Goal: Task Accomplishment & Management: Complete application form

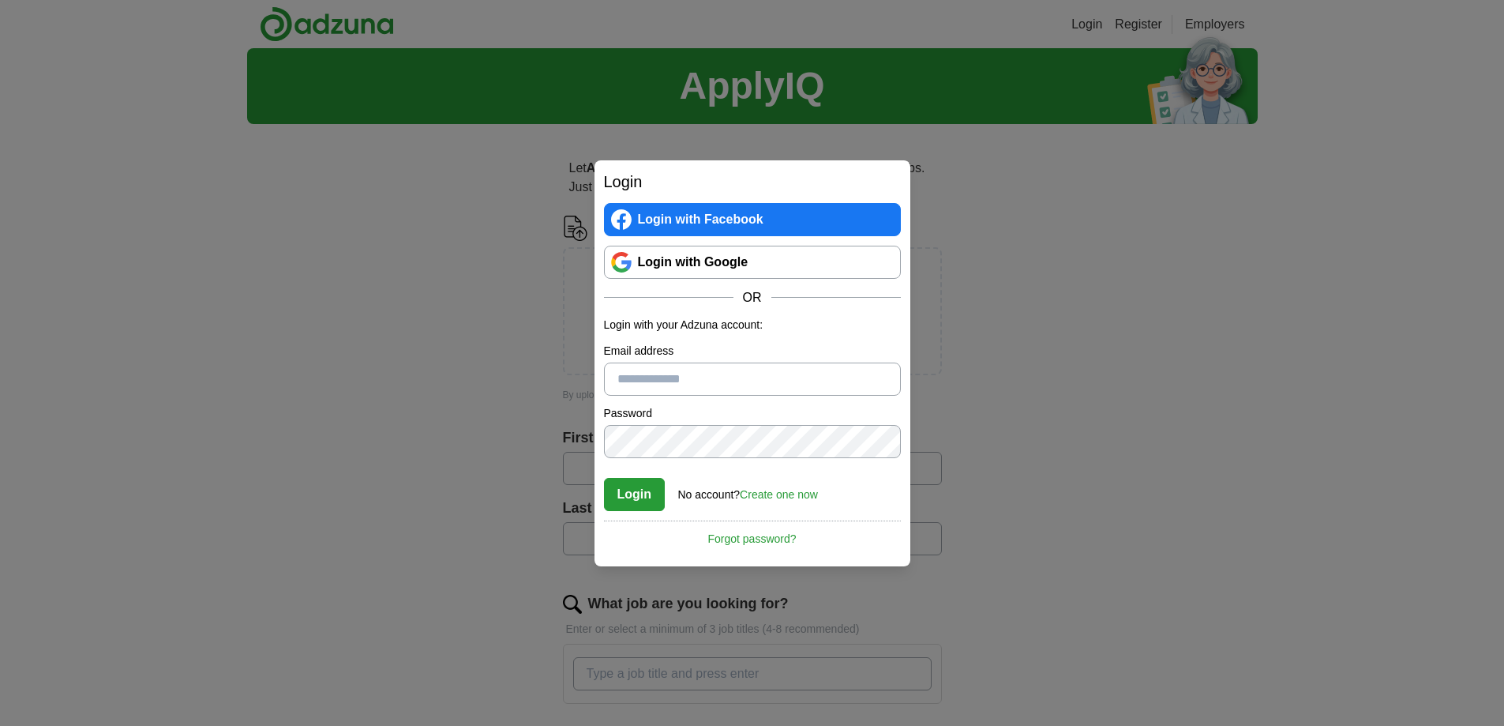
click at [738, 258] on link "Login with Google" at bounding box center [752, 262] width 297 height 33
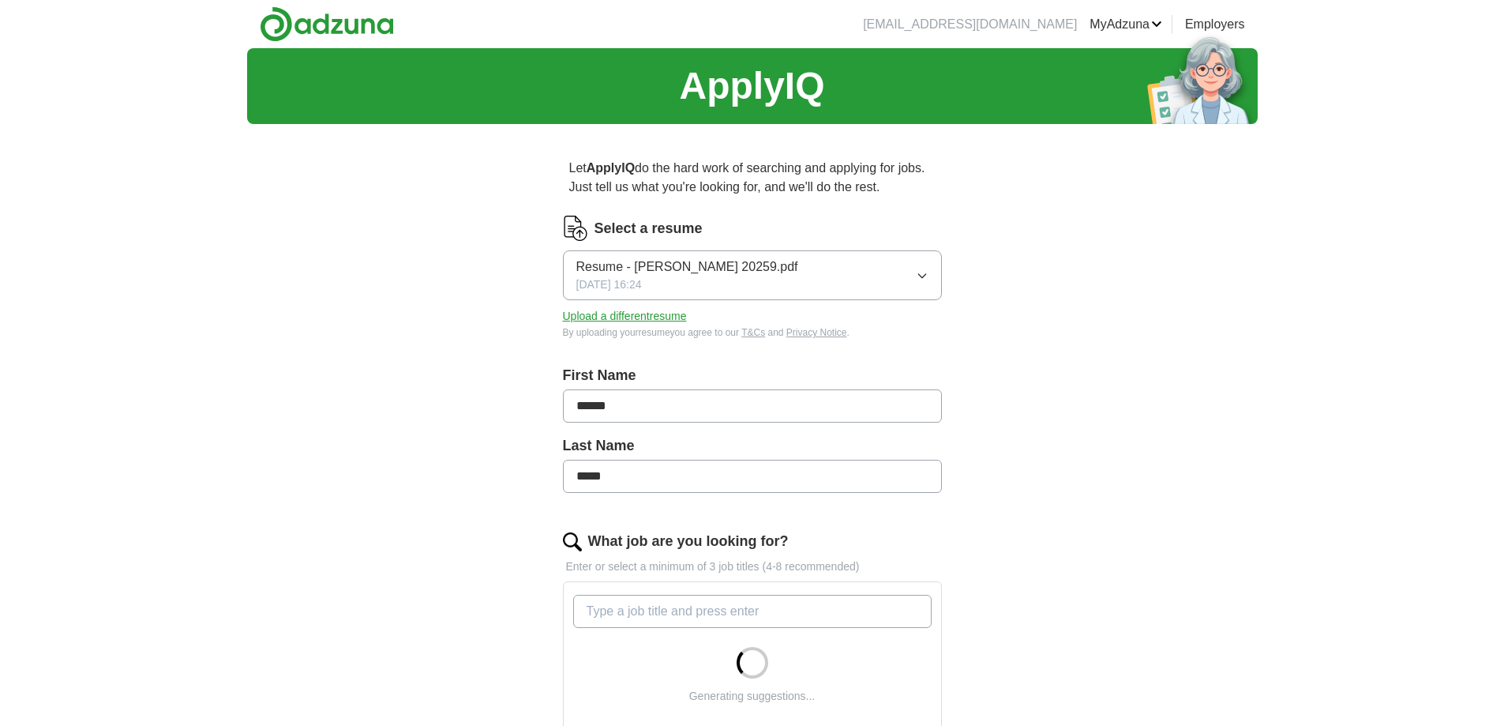
click at [920, 272] on icon "button" at bounding box center [922, 275] width 13 height 13
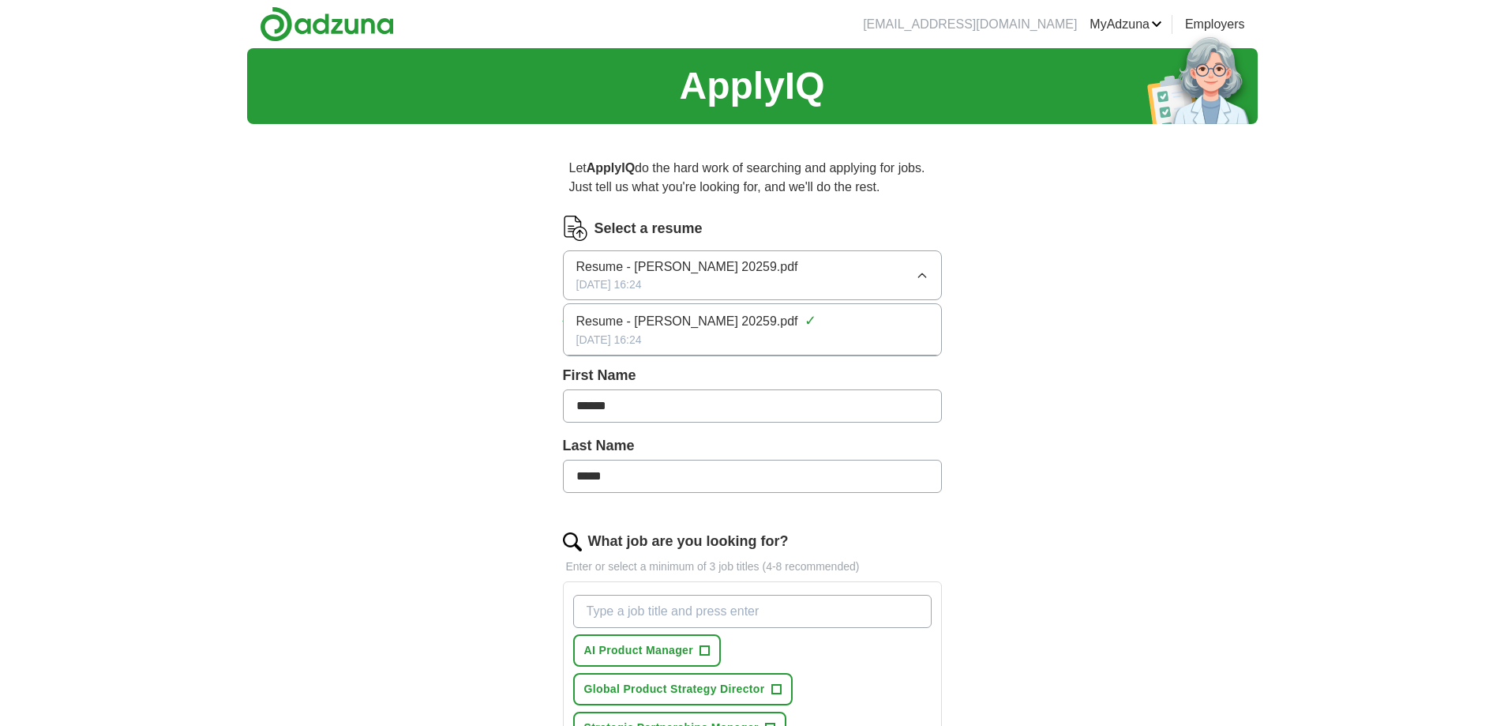
click at [1113, 309] on div "ApplyIQ Let ApplyIQ do the hard work of searching and applying for jobs. Just t…" at bounding box center [752, 720] width 1011 height 1344
click at [678, 313] on button "Upload a different resume" at bounding box center [625, 316] width 124 height 17
click at [1238, 391] on div "ApplyIQ Let ApplyIQ do the hard work of searching and applying for jobs. Just t…" at bounding box center [752, 700] width 1011 height 1305
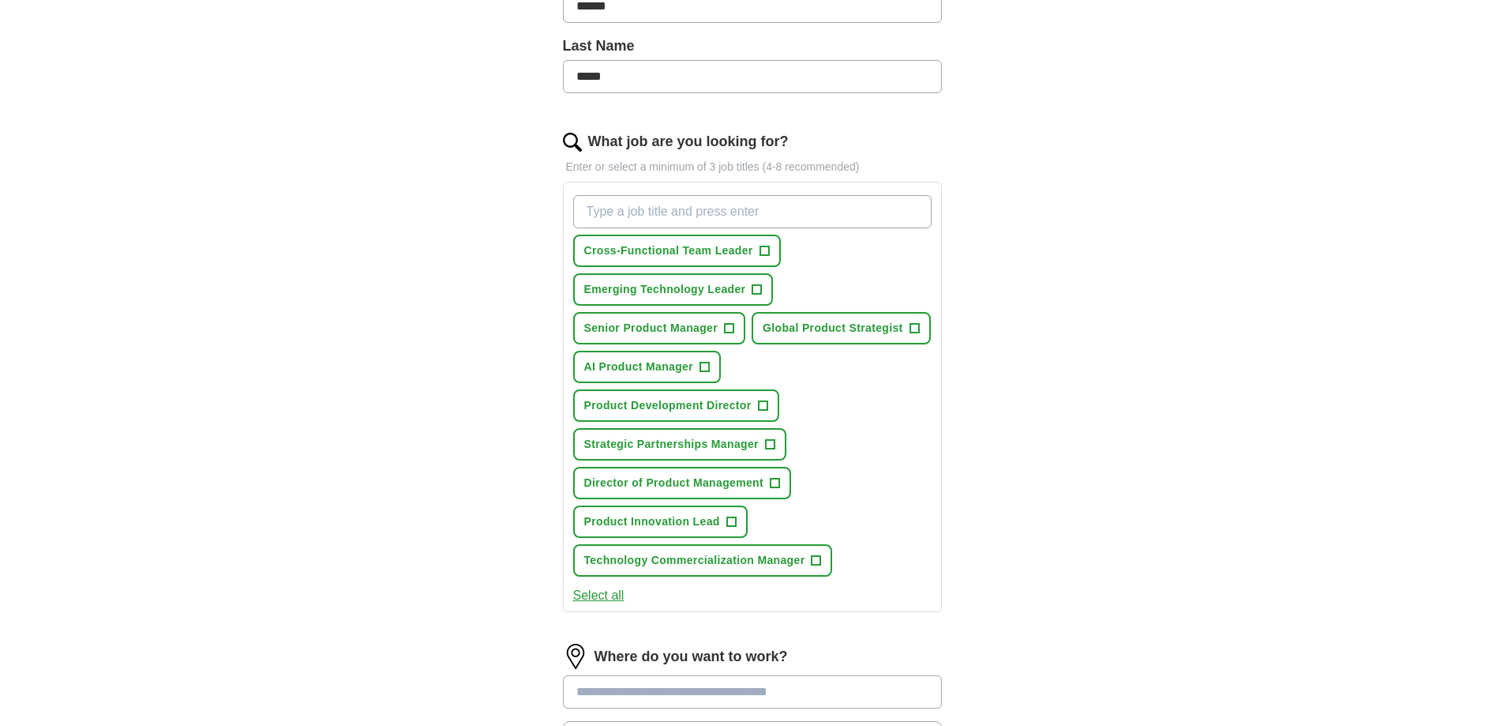
scroll to position [474, 0]
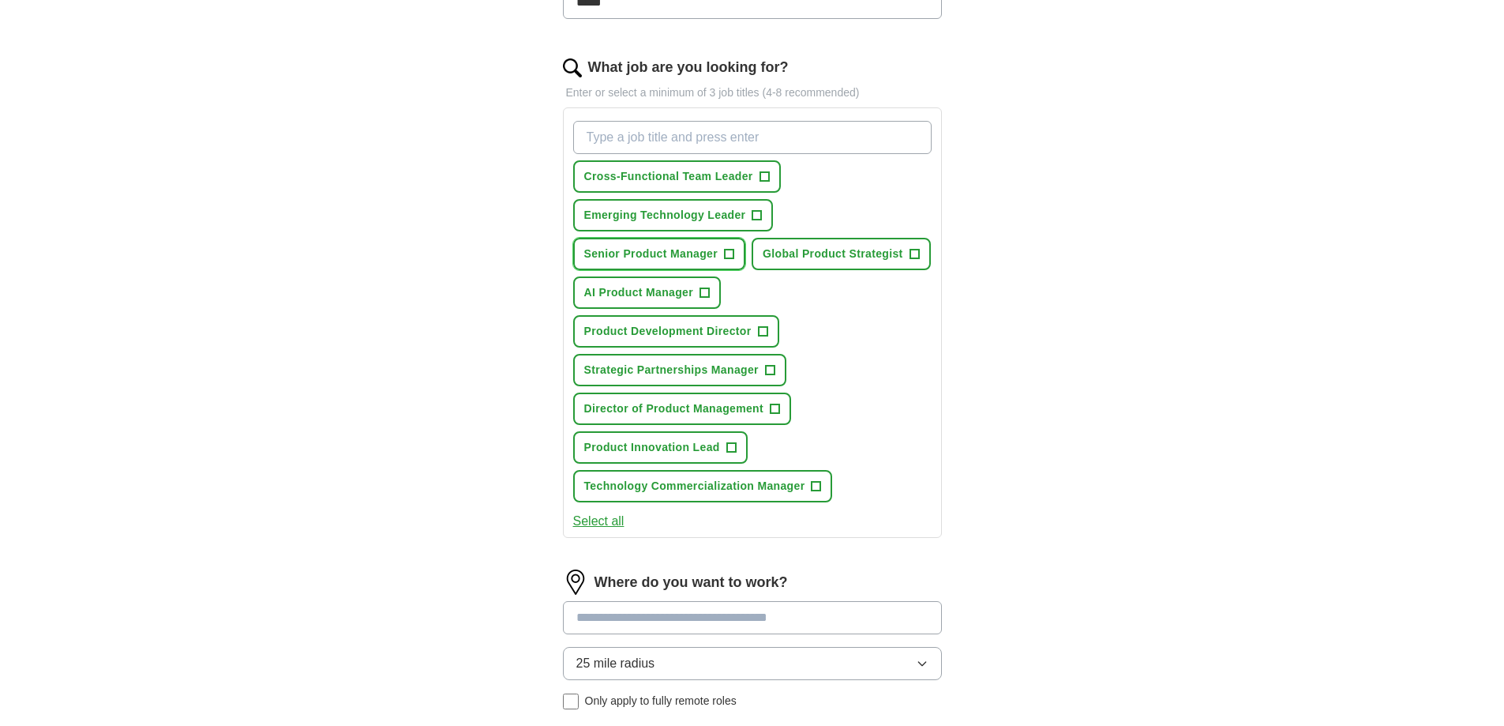
click at [729, 253] on span "+" at bounding box center [729, 254] width 9 height 13
click at [0, 0] on span "×" at bounding box center [0, 0] width 0 height 0
click at [760, 328] on span "+" at bounding box center [762, 331] width 9 height 13
click at [772, 403] on span "+" at bounding box center [775, 409] width 9 height 13
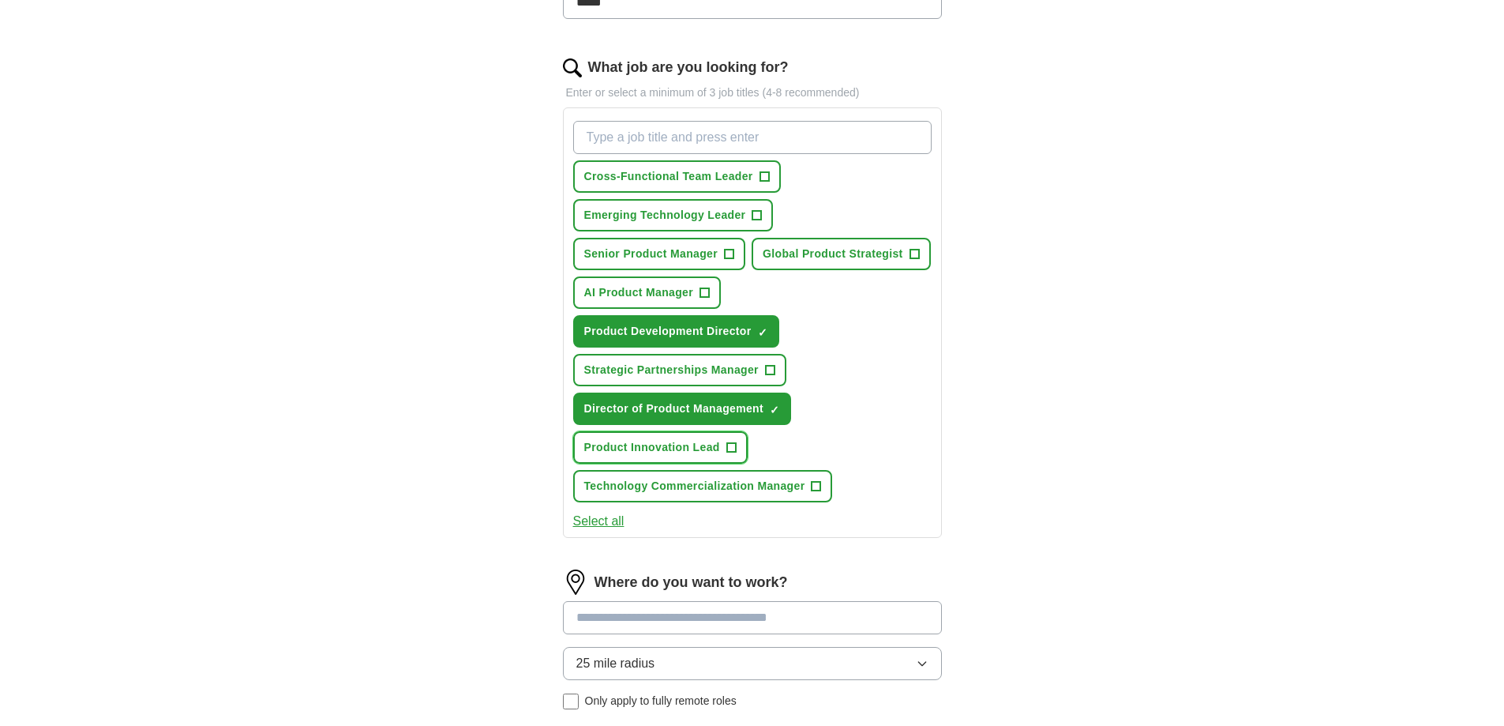
click at [728, 445] on span "+" at bounding box center [730, 447] width 9 height 13
click at [816, 480] on span "+" at bounding box center [816, 486] width 9 height 13
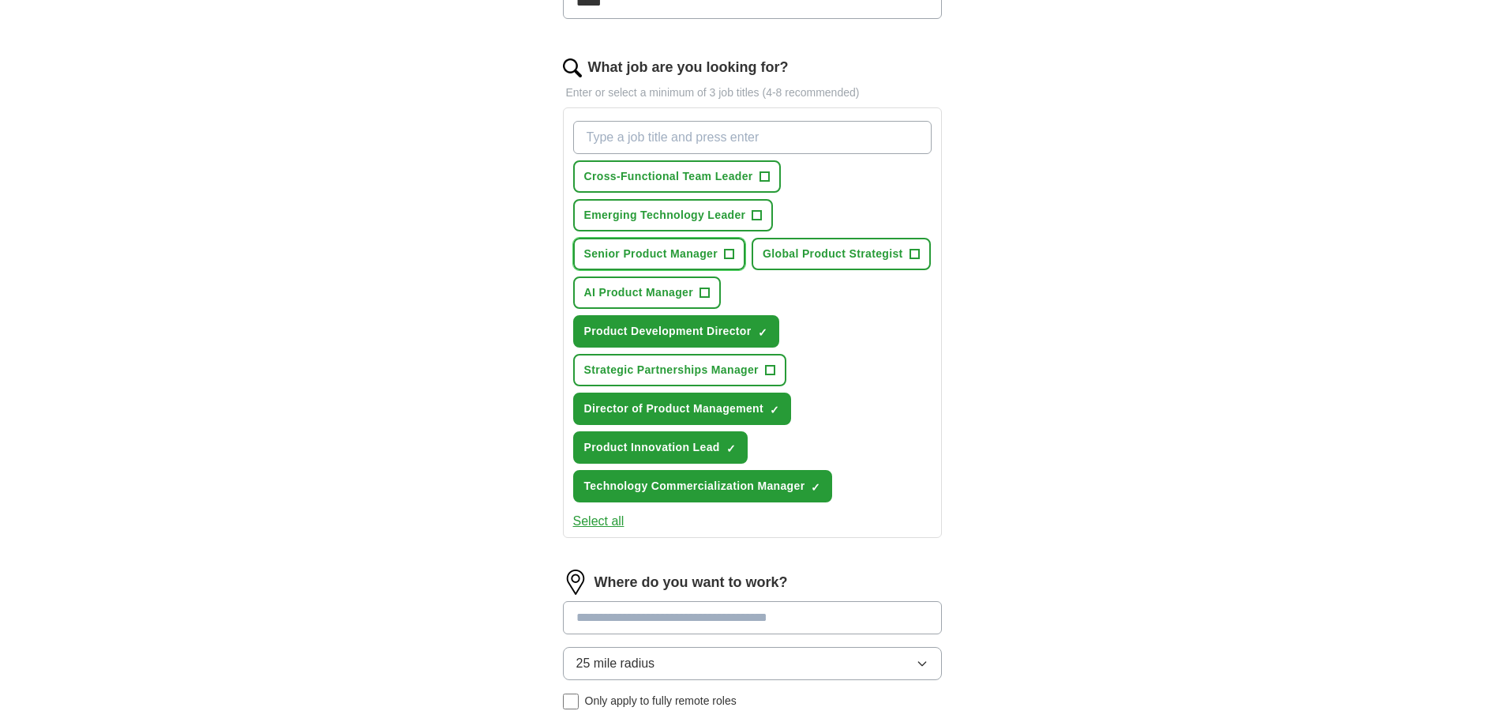
click at [738, 253] on button "Senior Product Manager +" at bounding box center [659, 254] width 173 height 32
click at [757, 216] on span "+" at bounding box center [757, 215] width 9 height 13
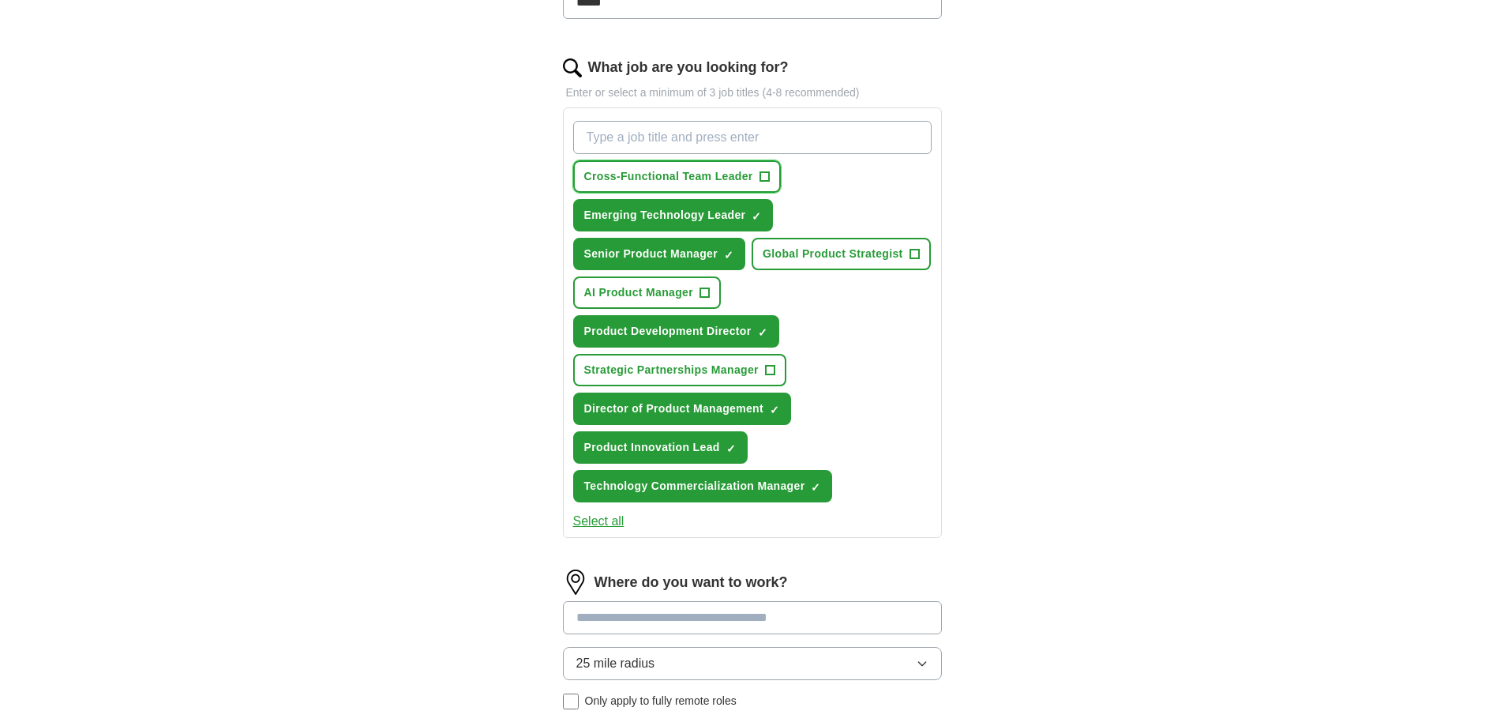
click at [768, 178] on span "+" at bounding box center [764, 177] width 9 height 13
click at [843, 141] on input "What job are you looking for?" at bounding box center [752, 137] width 358 height 33
type input "innovation"
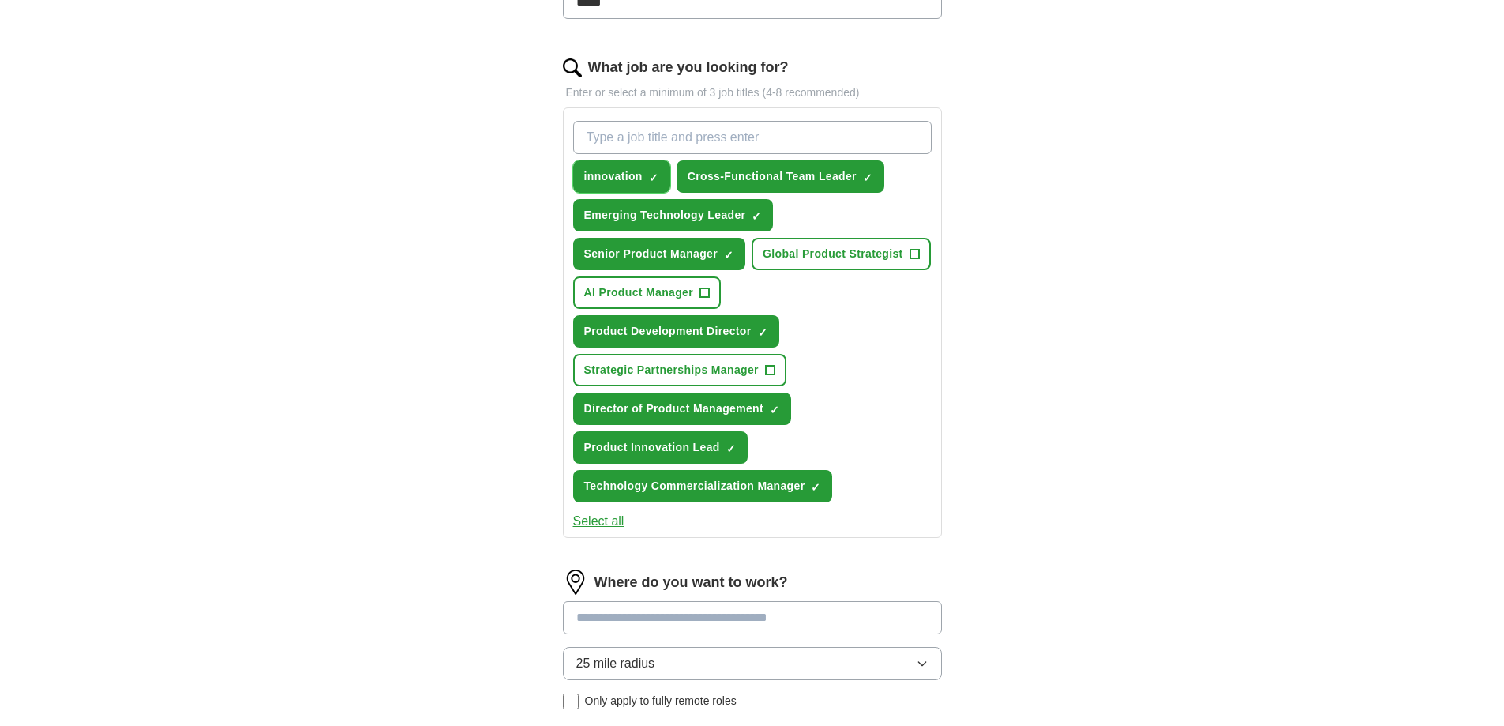
click at [0, 0] on span "×" at bounding box center [0, 0] width 0 height 0
click at [699, 130] on input "What job are you looking for?" at bounding box center [752, 137] width 358 height 33
click at [658, 174] on span "+" at bounding box center [653, 177] width 9 height 13
click at [0, 0] on span "×" at bounding box center [0, 0] width 0 height 0
click at [682, 138] on input "What job are you looking for?" at bounding box center [752, 137] width 358 height 33
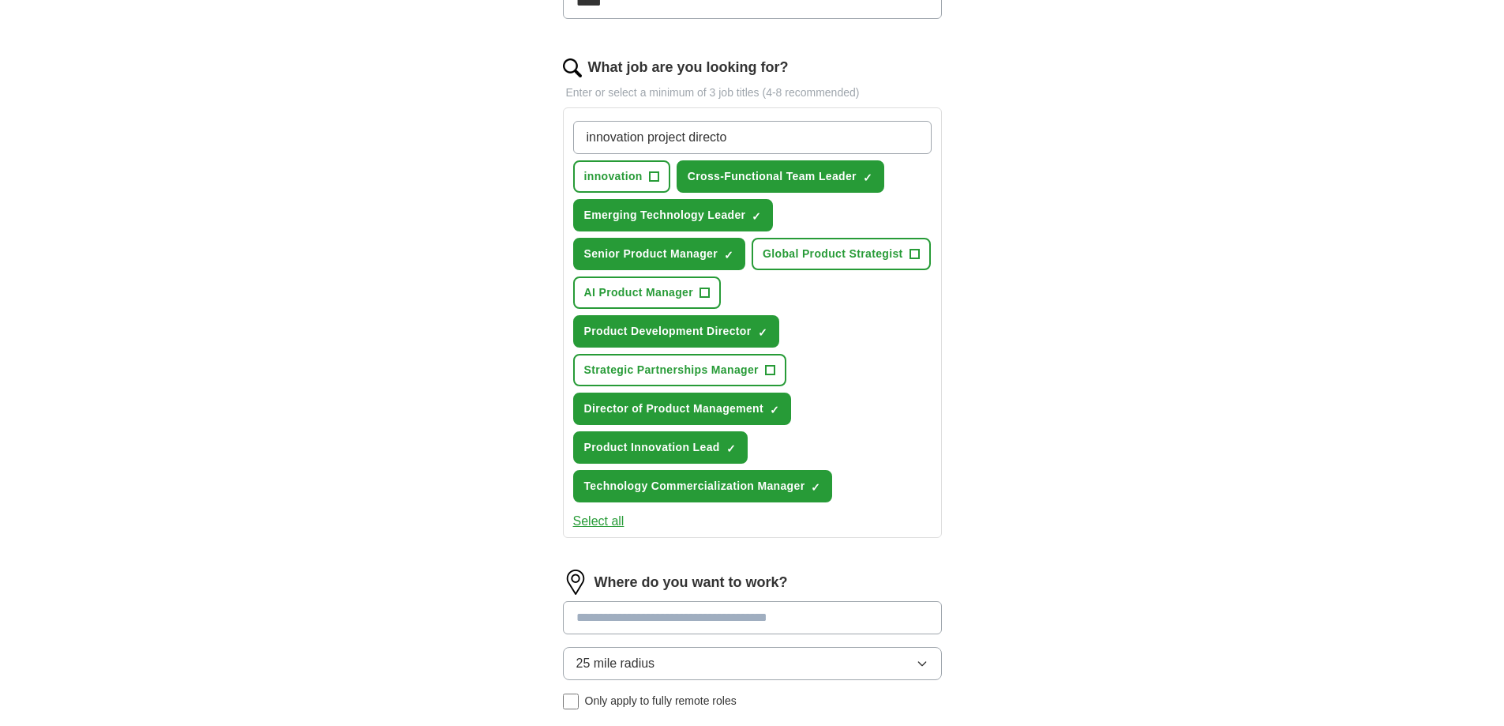
type input "innovation project director"
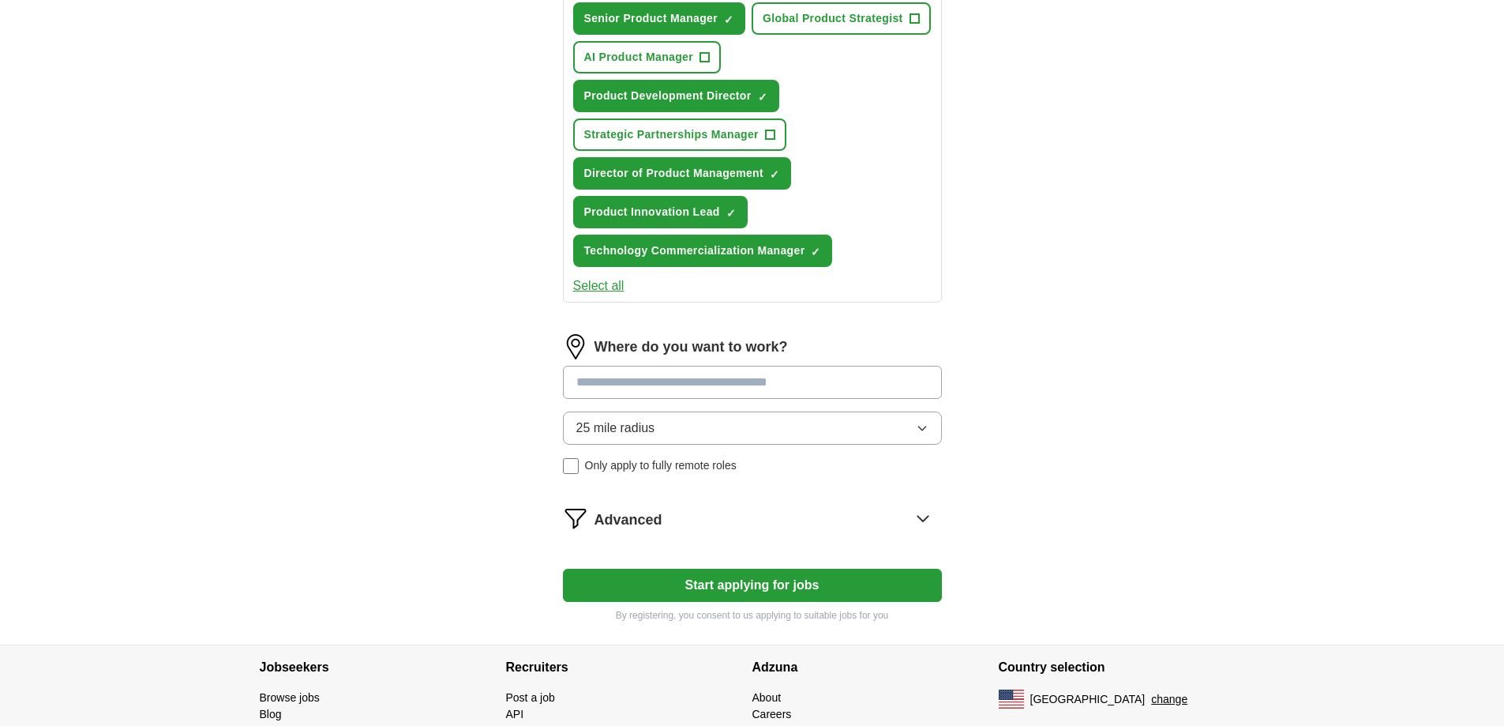
scroll to position [758, 0]
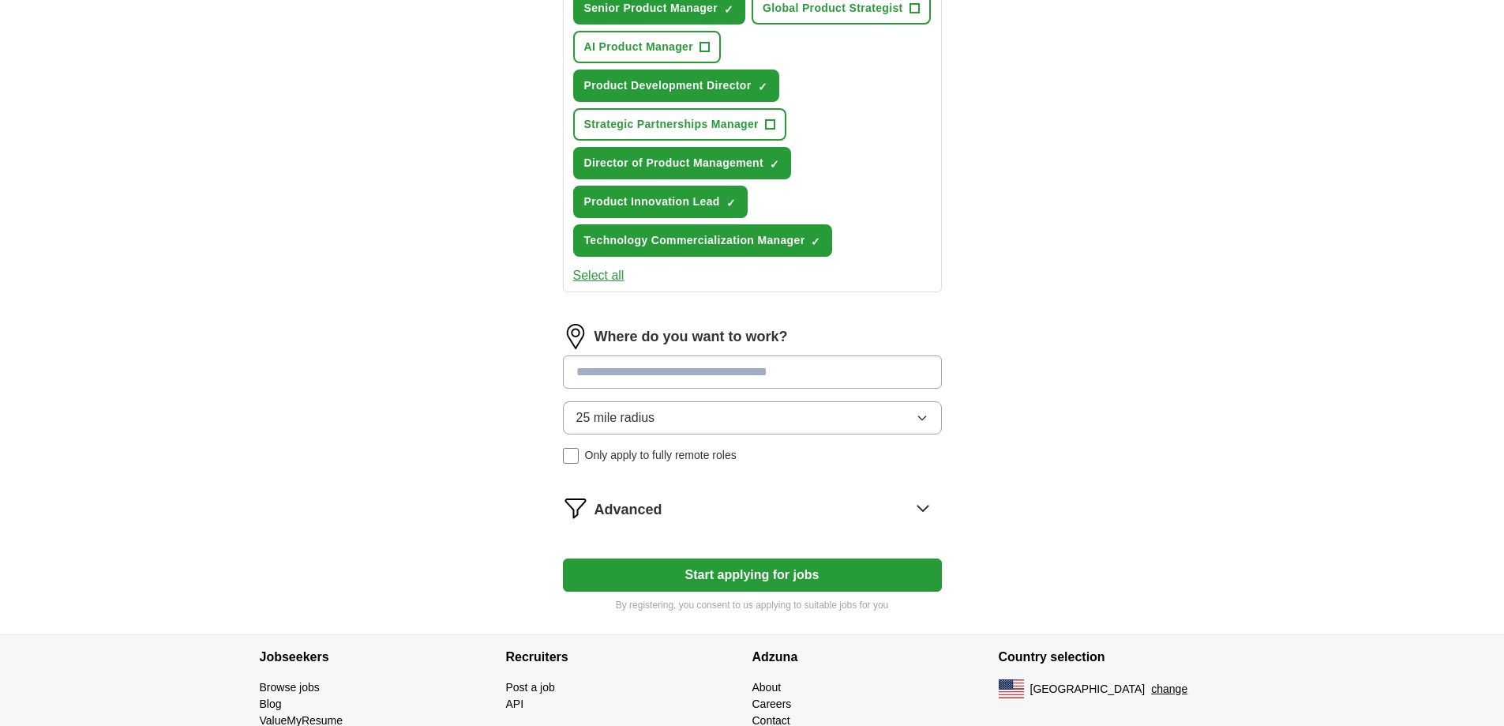
click at [868, 369] on input at bounding box center [752, 371] width 379 height 33
type input "*"
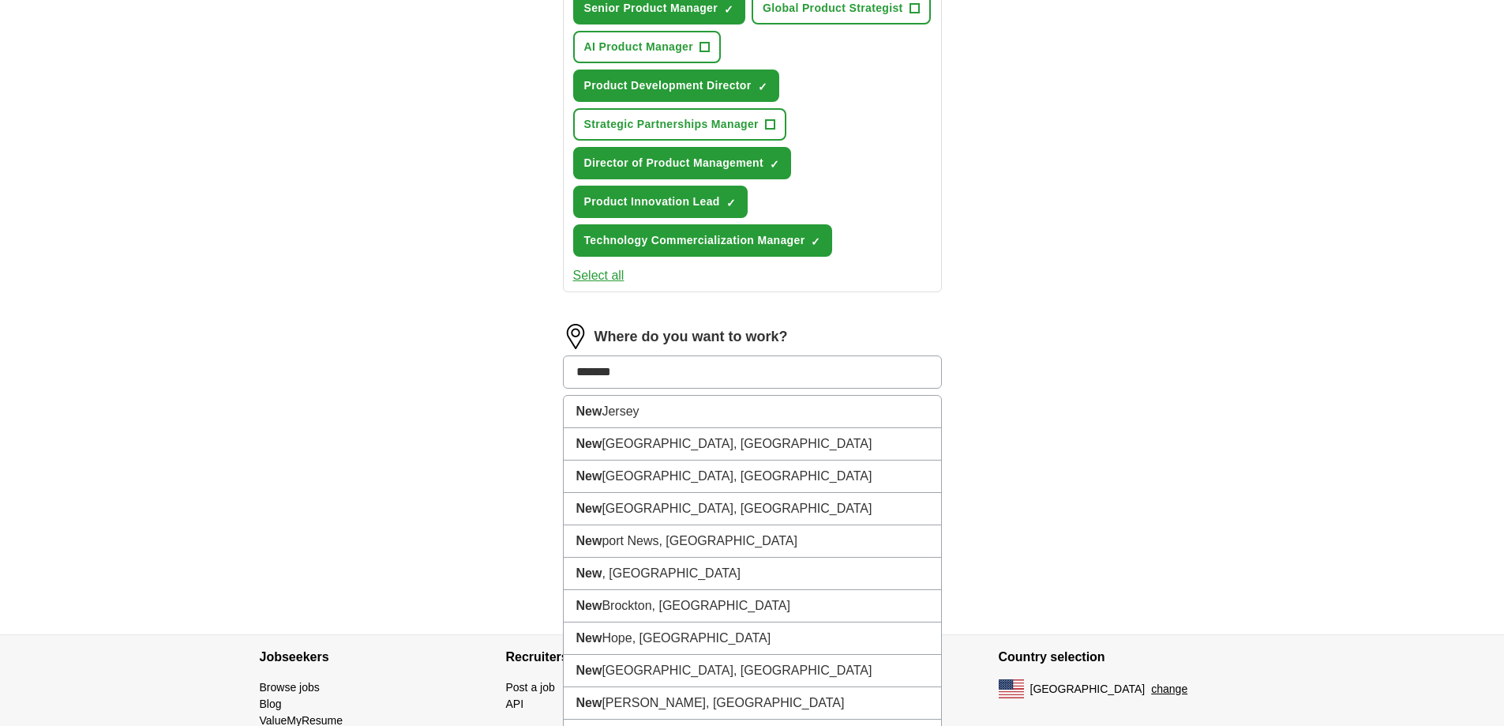
type input "********"
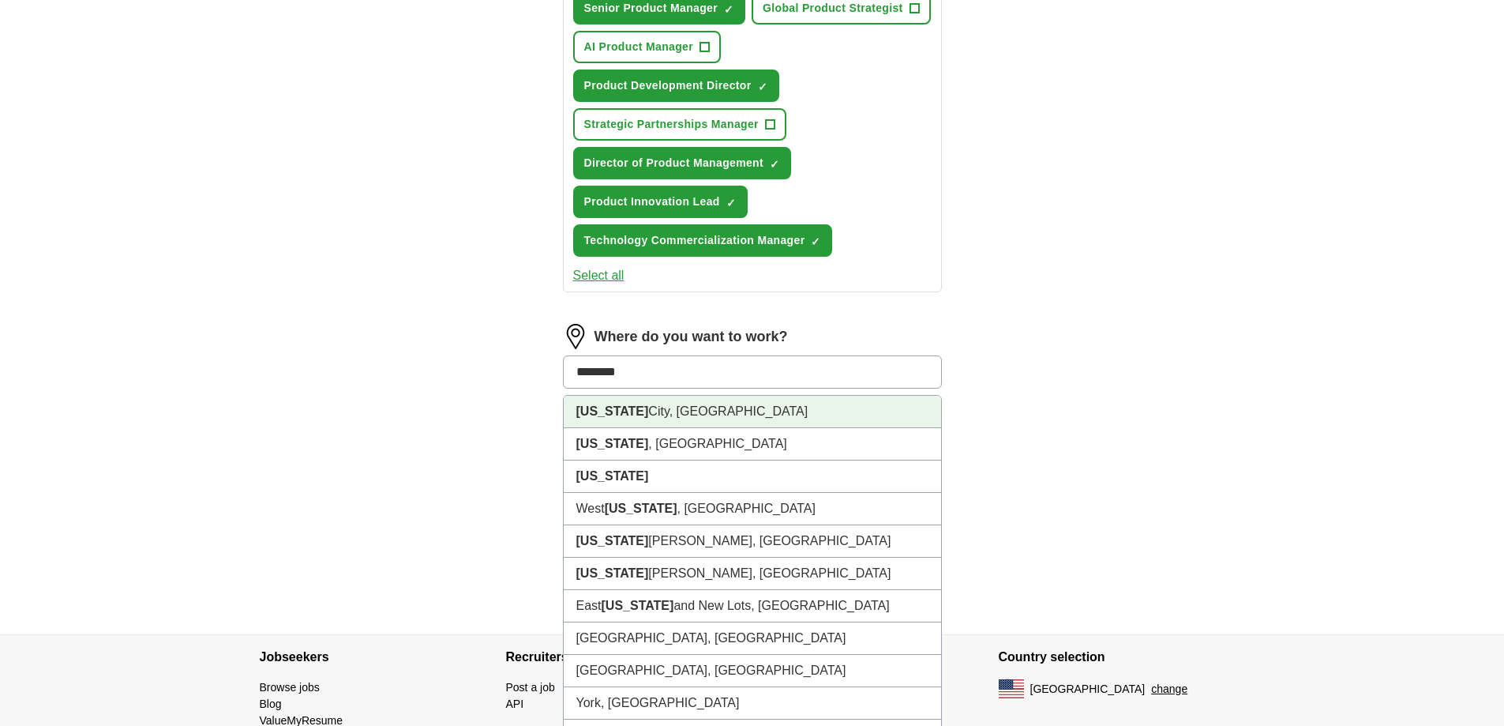
click at [869, 407] on li "[US_STATE][GEOGRAPHIC_DATA], [GEOGRAPHIC_DATA]" at bounding box center [752, 412] width 377 height 32
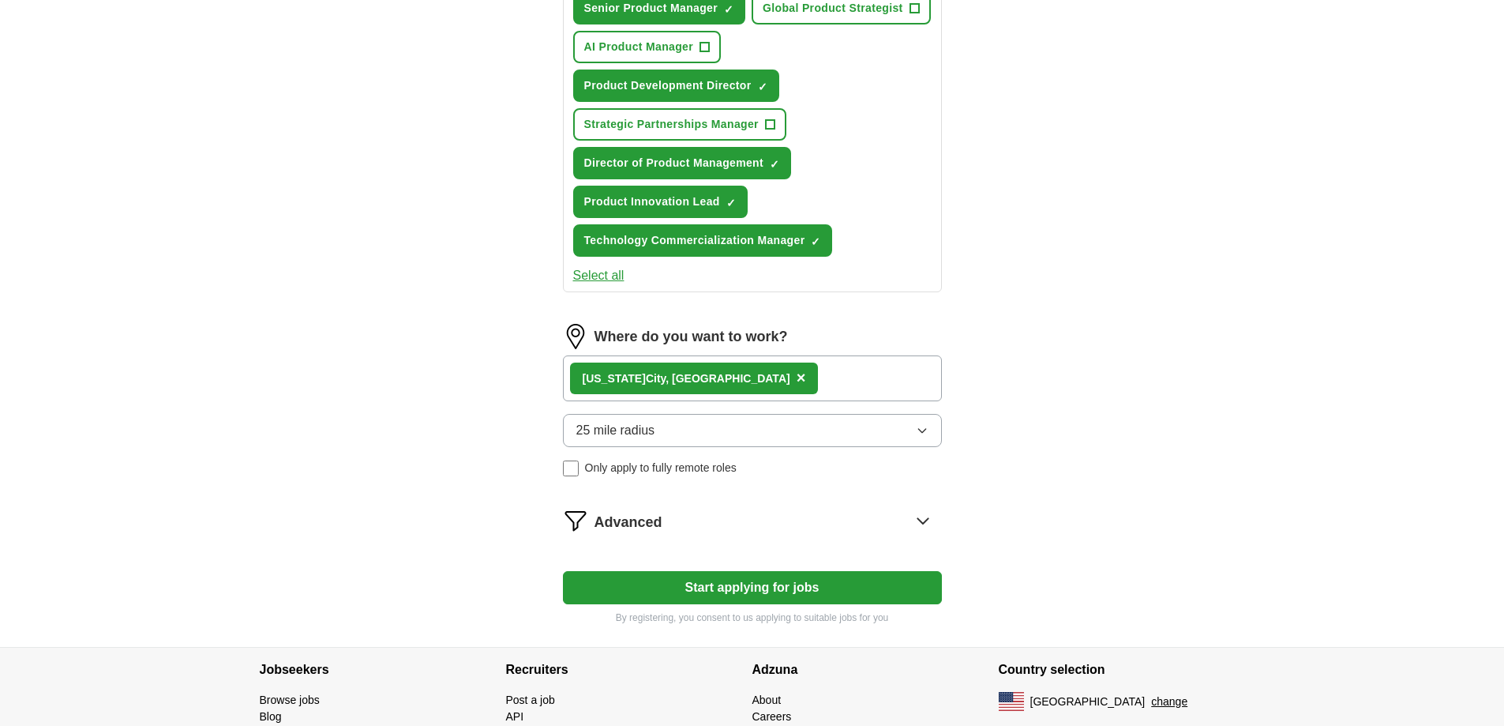
click at [921, 521] on icon at bounding box center [923, 521] width 10 height 6
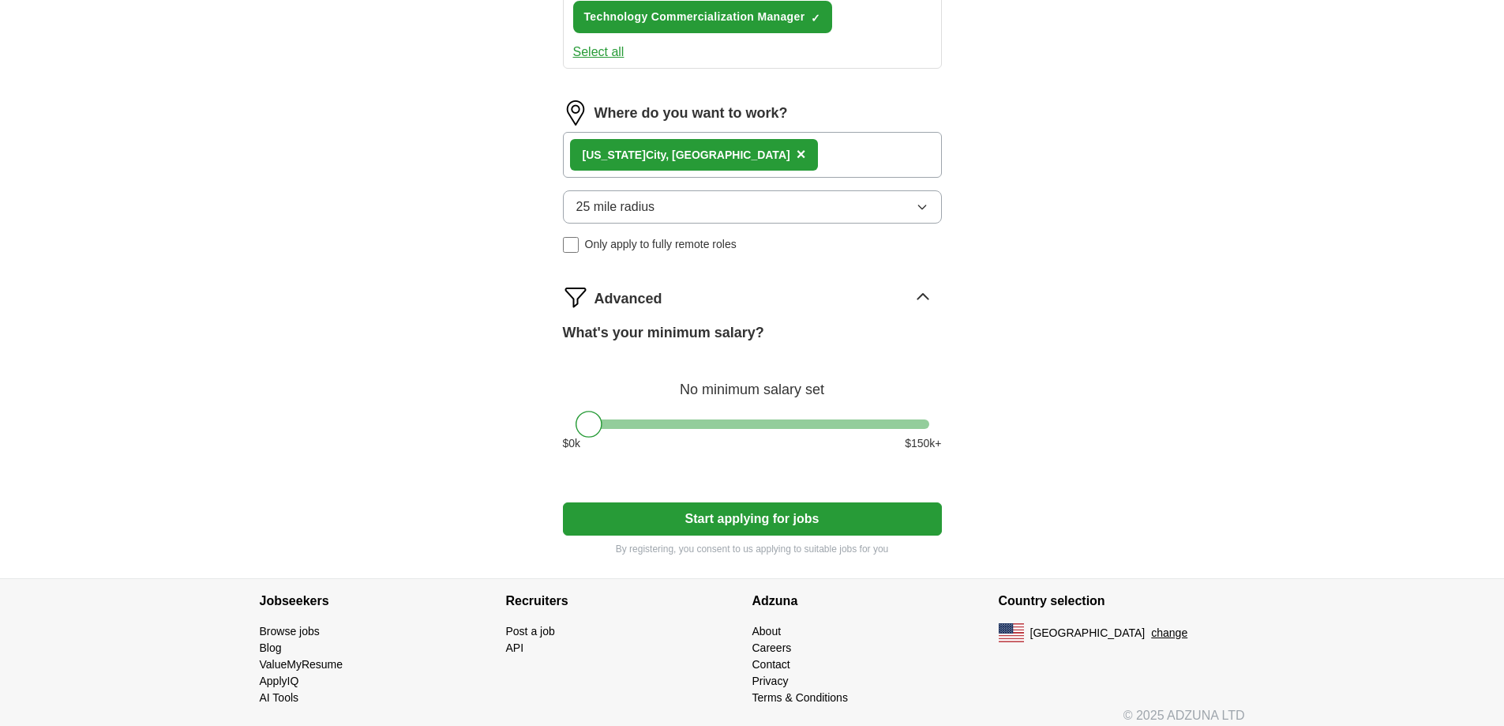
scroll to position [993, 0]
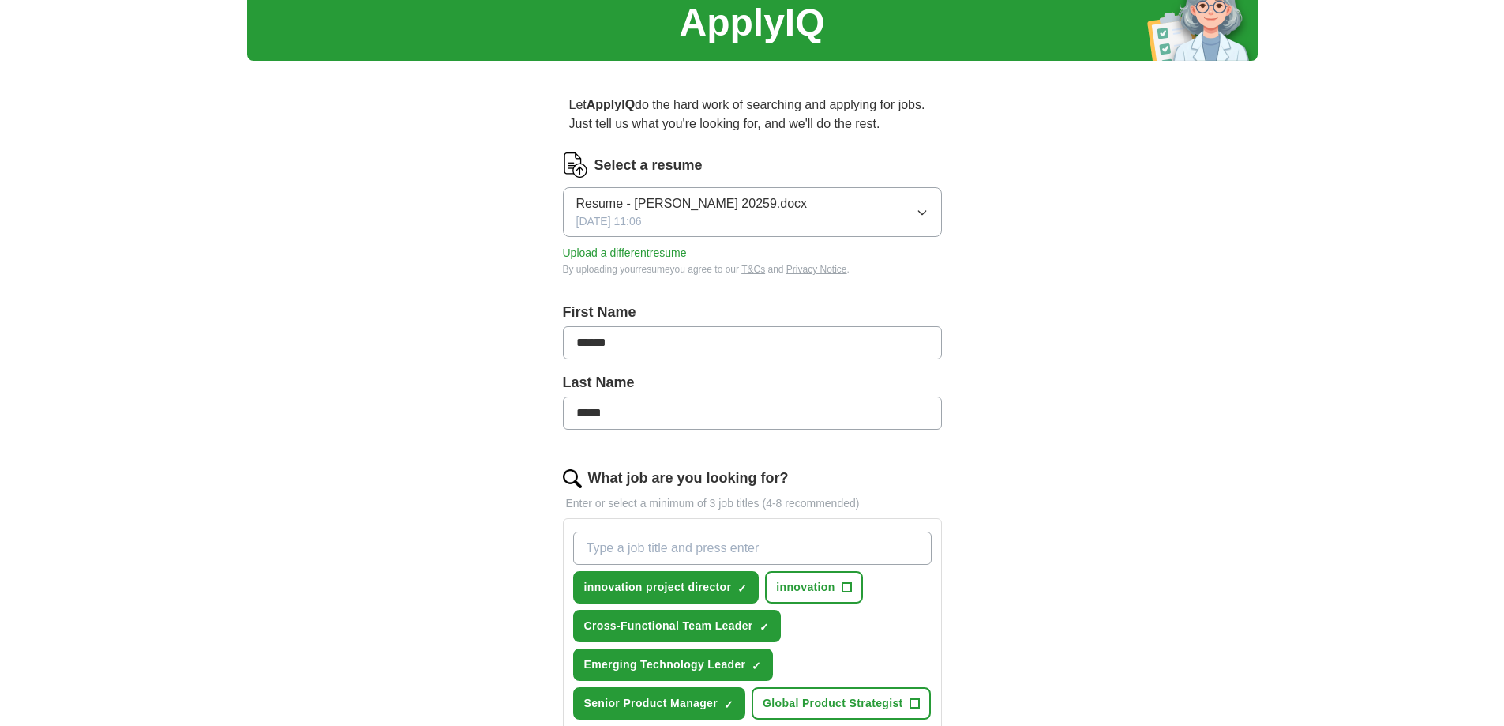
scroll to position [0, 0]
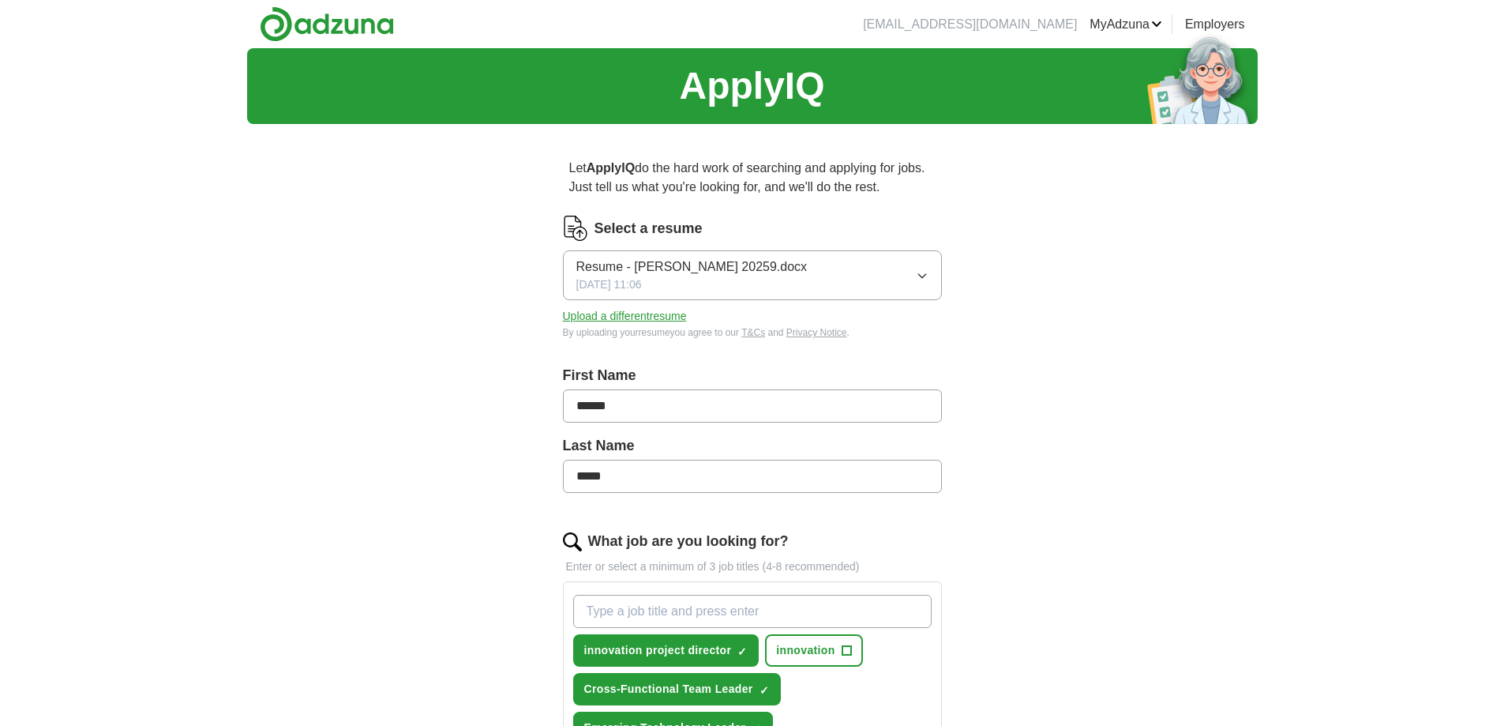
click at [1153, 26] on link "MyAdzuna" at bounding box center [1126, 24] width 73 height 19
